Goal: Contribute content: Add original content to the website for others to see

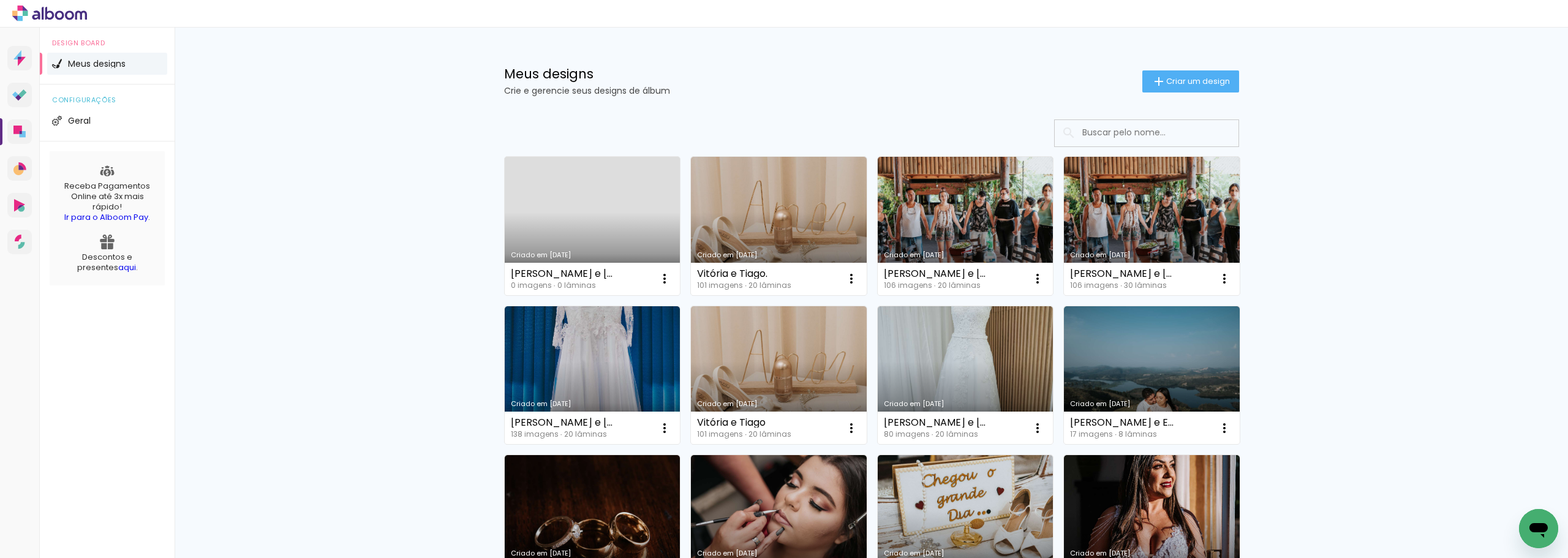
click at [725, 68] on h1 "Meus designs" at bounding box center [823, 74] width 638 height 13
click at [581, 220] on link "Criado em [DATE]" at bounding box center [592, 225] width 175 height 138
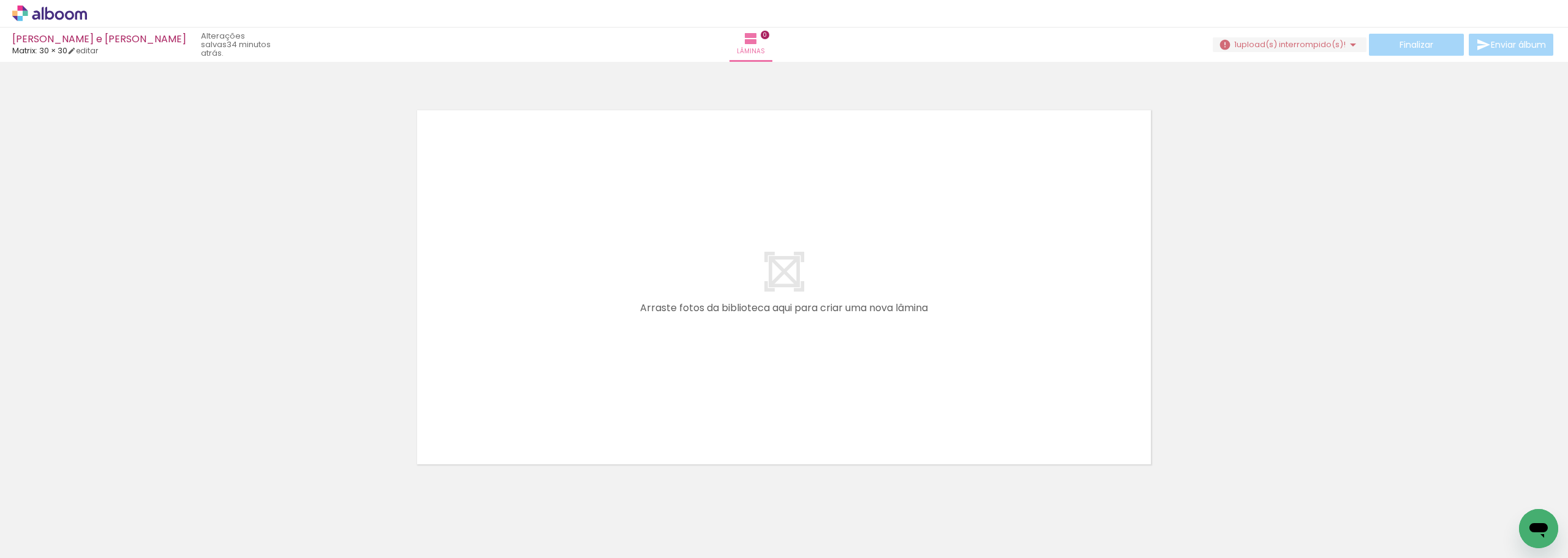
scroll to position [16, 0]
